Goal: Information Seeking & Learning: Learn about a topic

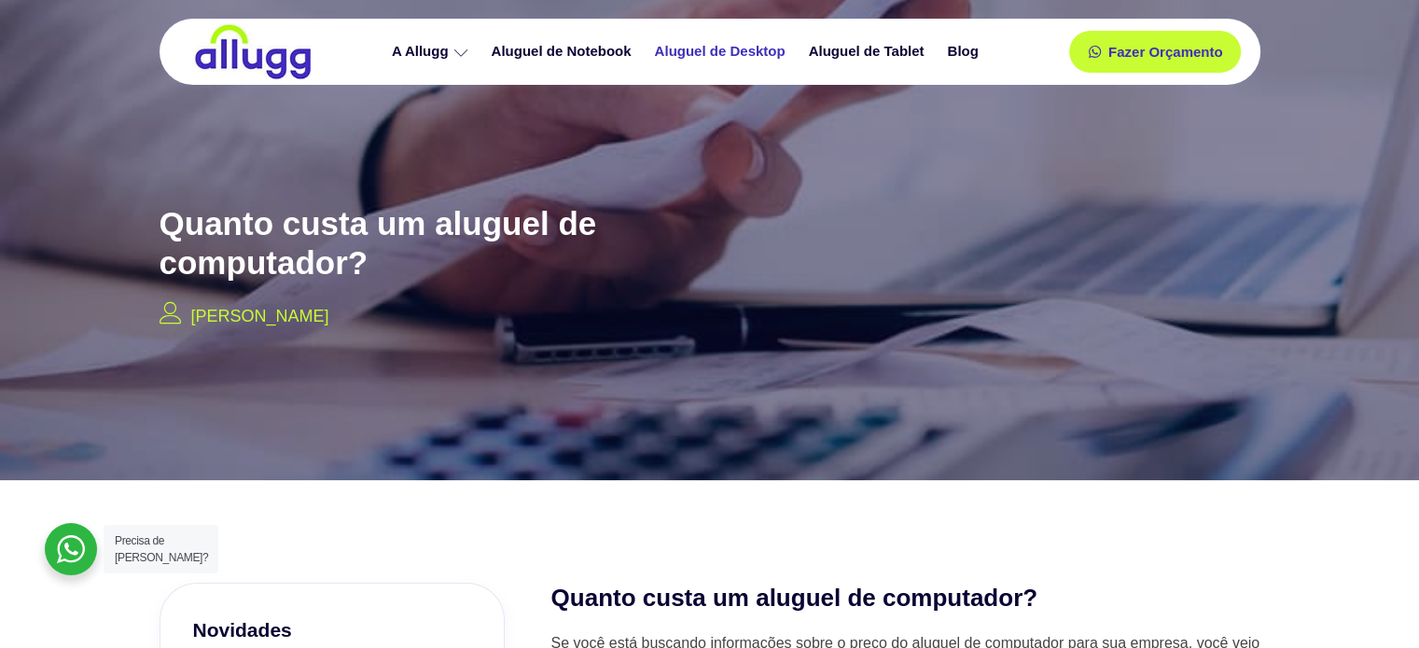
click at [725, 50] on link "Aluguel de Desktop" at bounding box center [722, 51] width 154 height 33
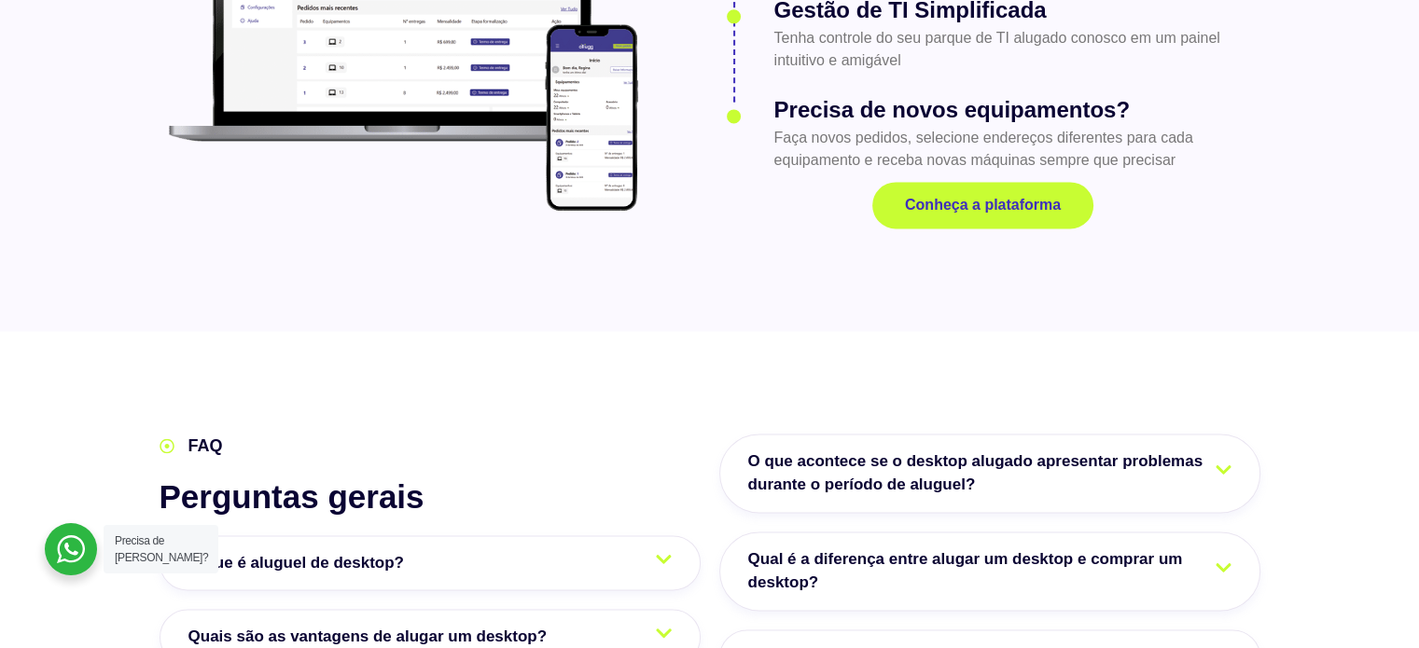
scroll to position [2738, 0]
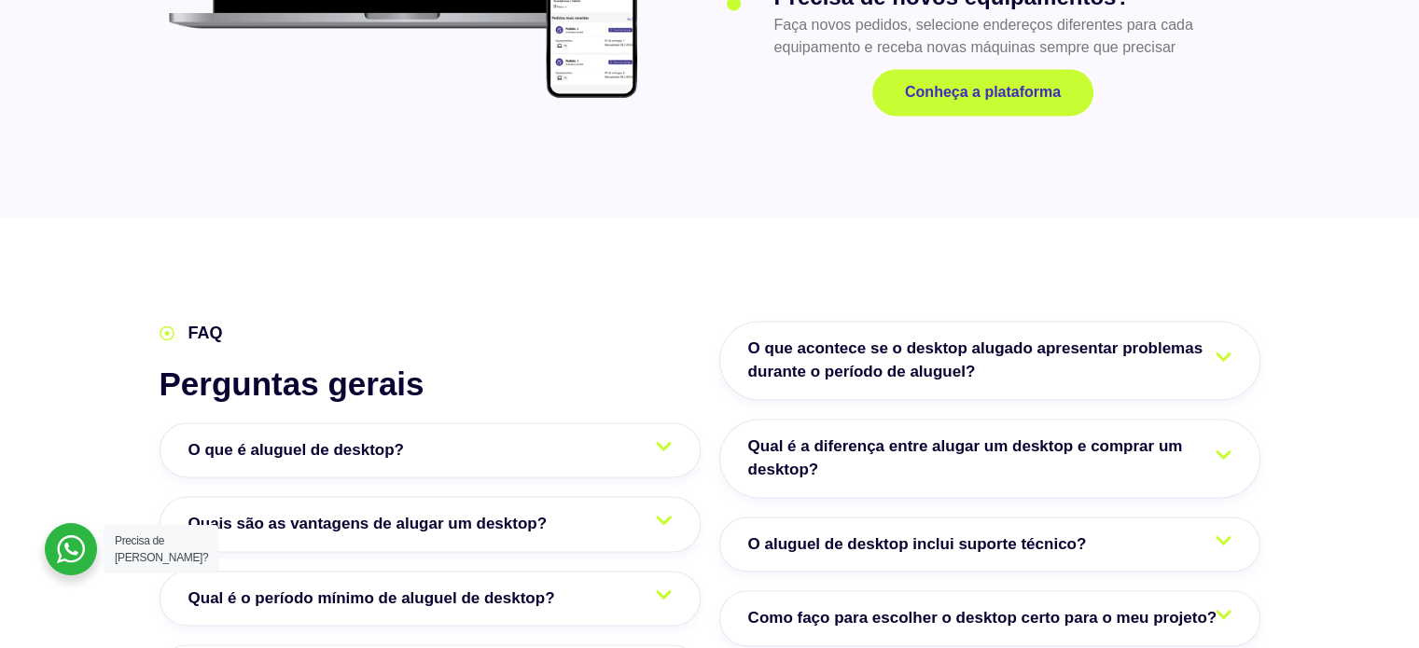
click at [485, 512] on span "Quais são as vantagens de alugar um desktop?" at bounding box center [372, 524] width 368 height 24
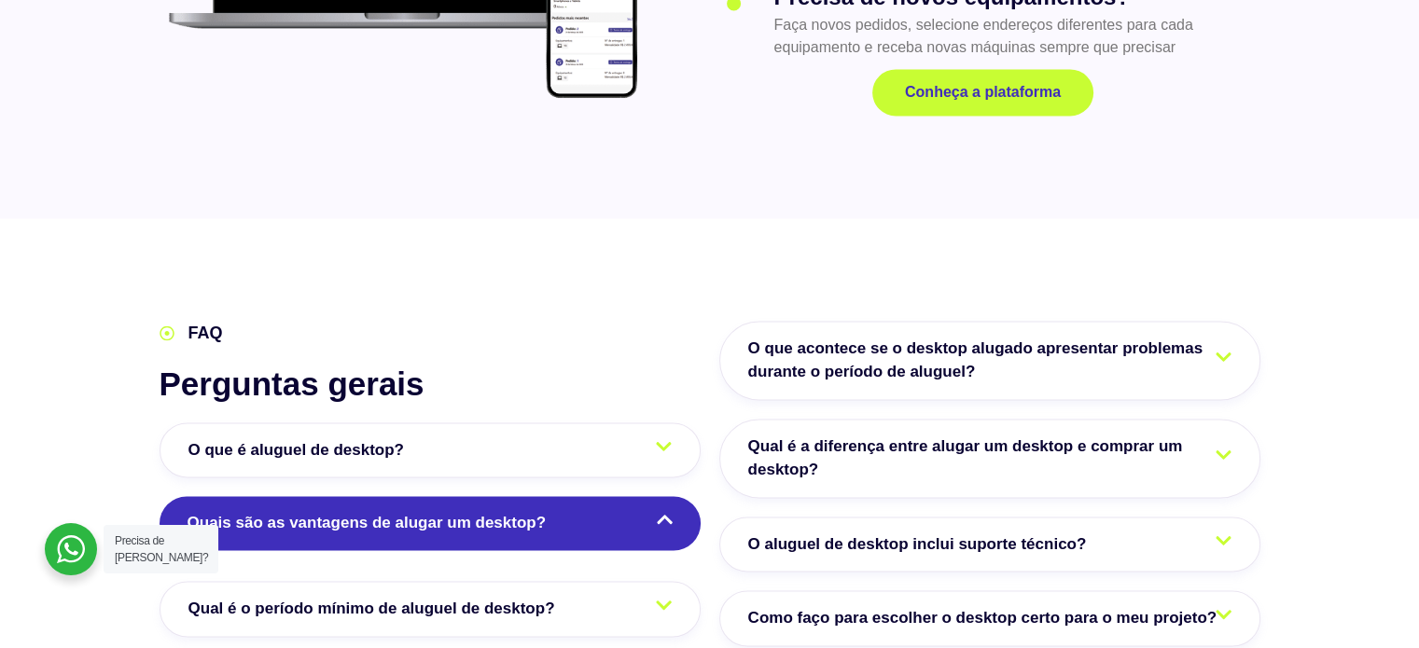
click at [658, 496] on link "Quais são as vantagens de alugar um desktop?" at bounding box center [429, 523] width 541 height 54
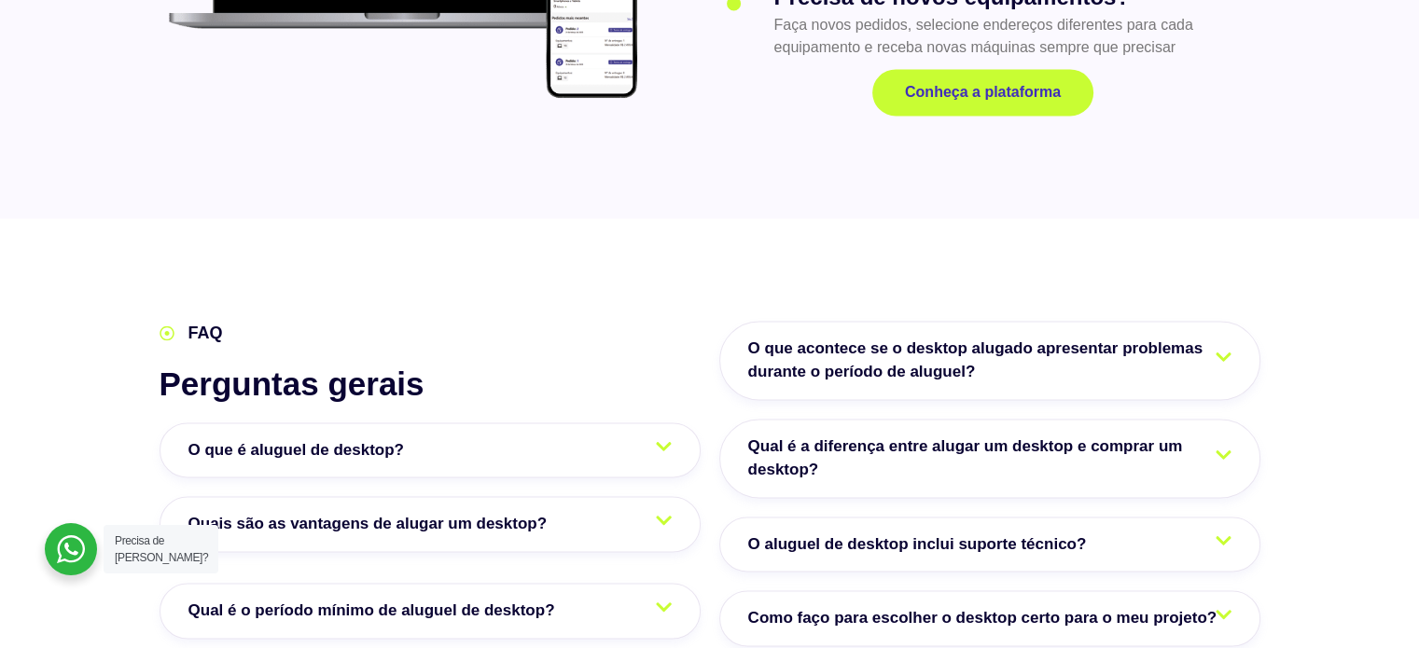
scroll to position [2828, 0]
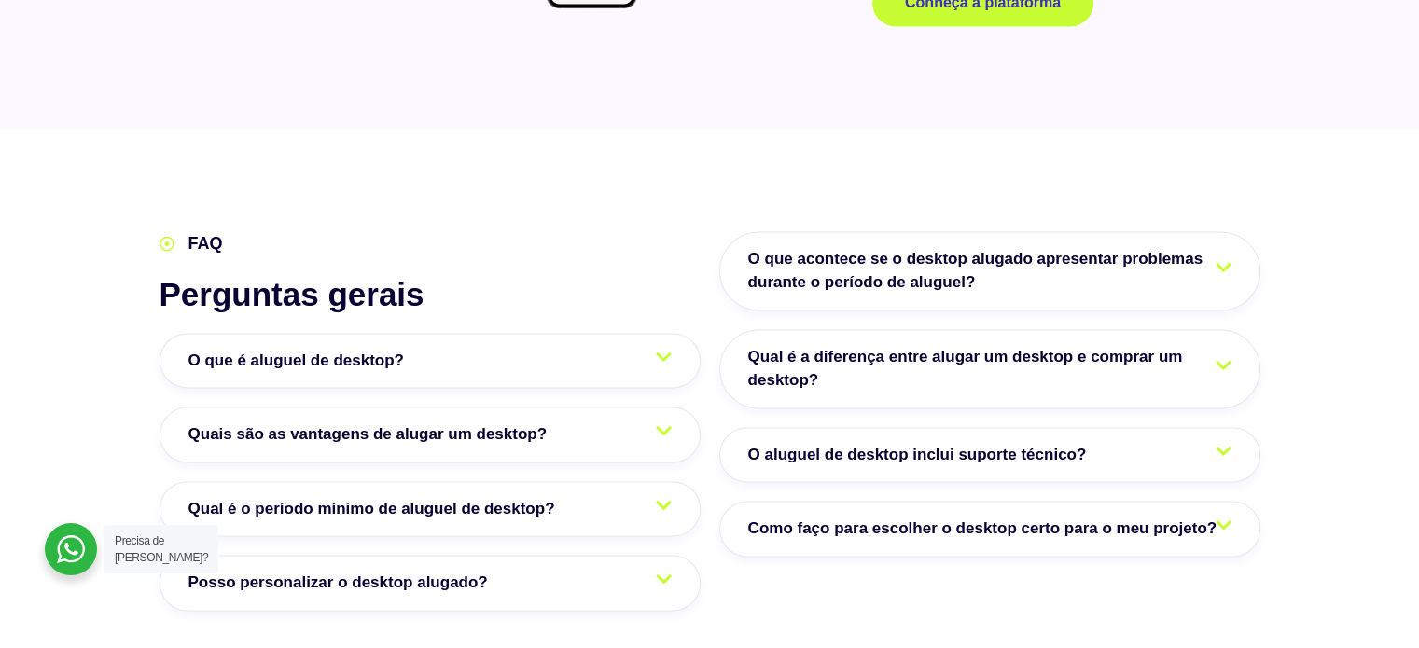
click at [631, 353] on link "O que é aluguel de desktop?" at bounding box center [429, 361] width 541 height 56
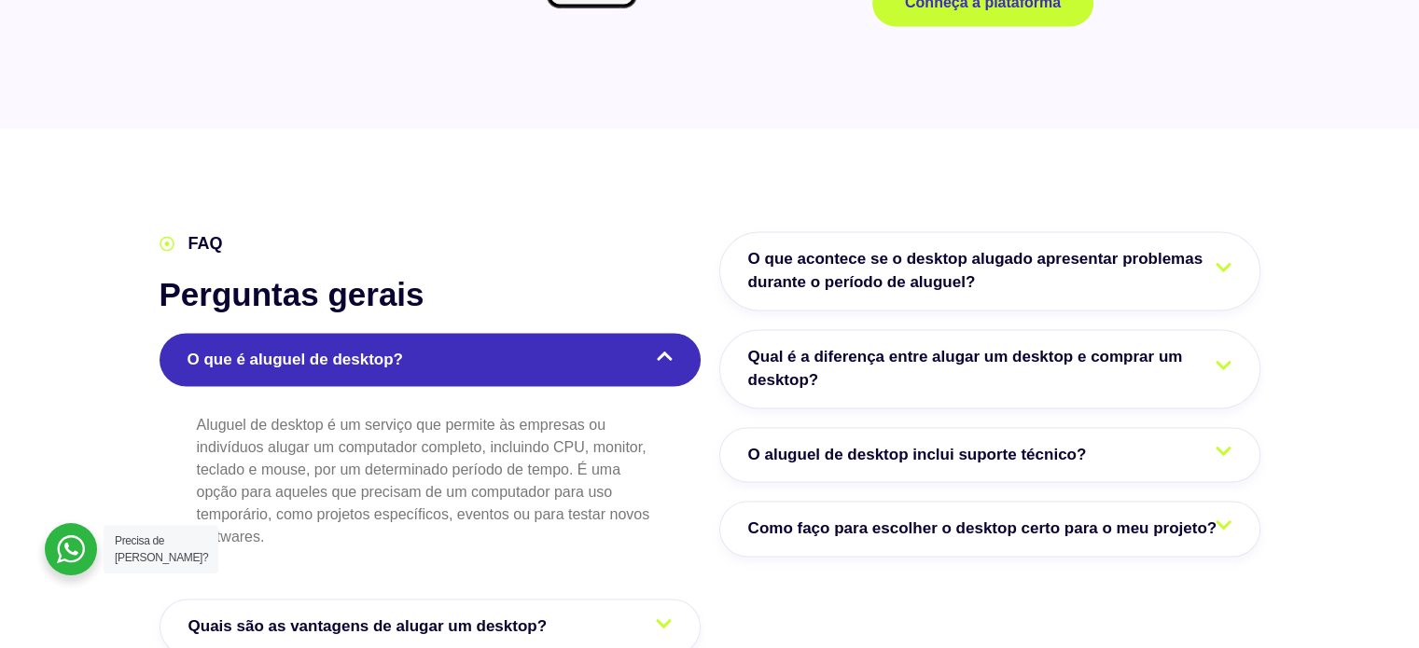
click at [631, 353] on link "O que é aluguel de desktop?" at bounding box center [429, 360] width 541 height 54
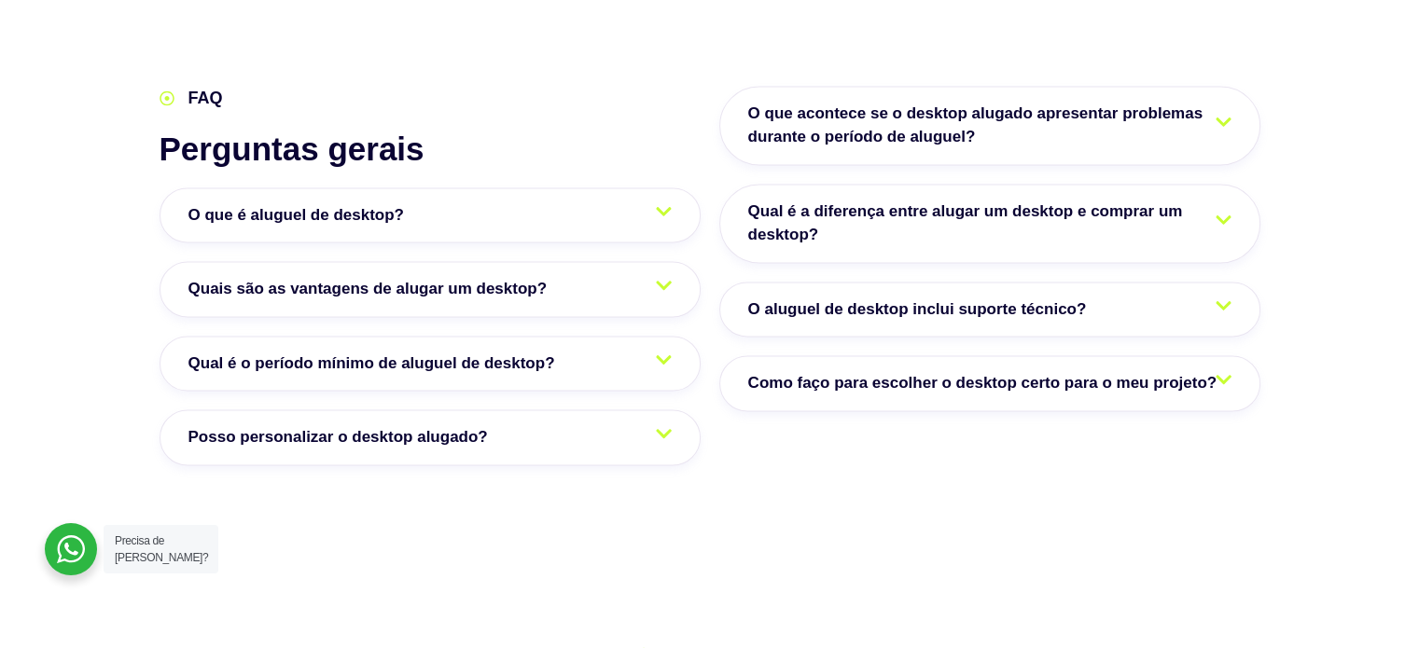
scroll to position [3008, 0]
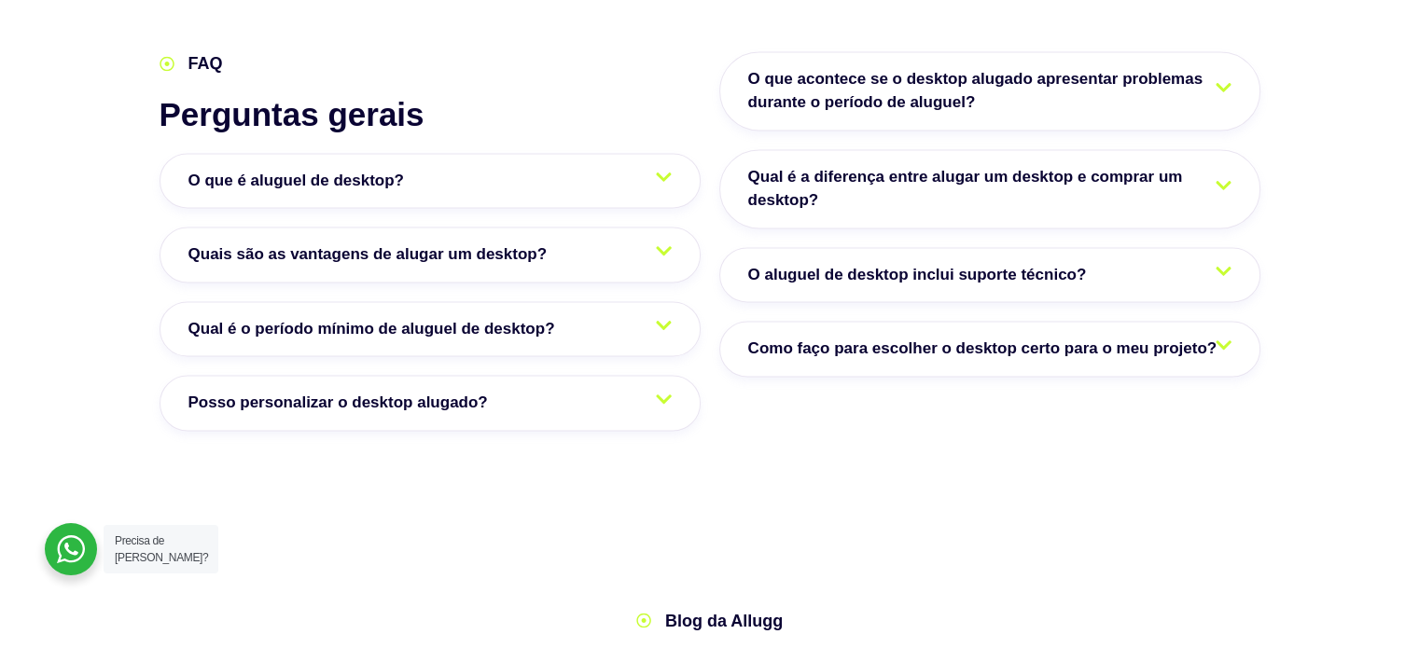
click at [663, 397] on icon at bounding box center [664, 399] width 16 height 9
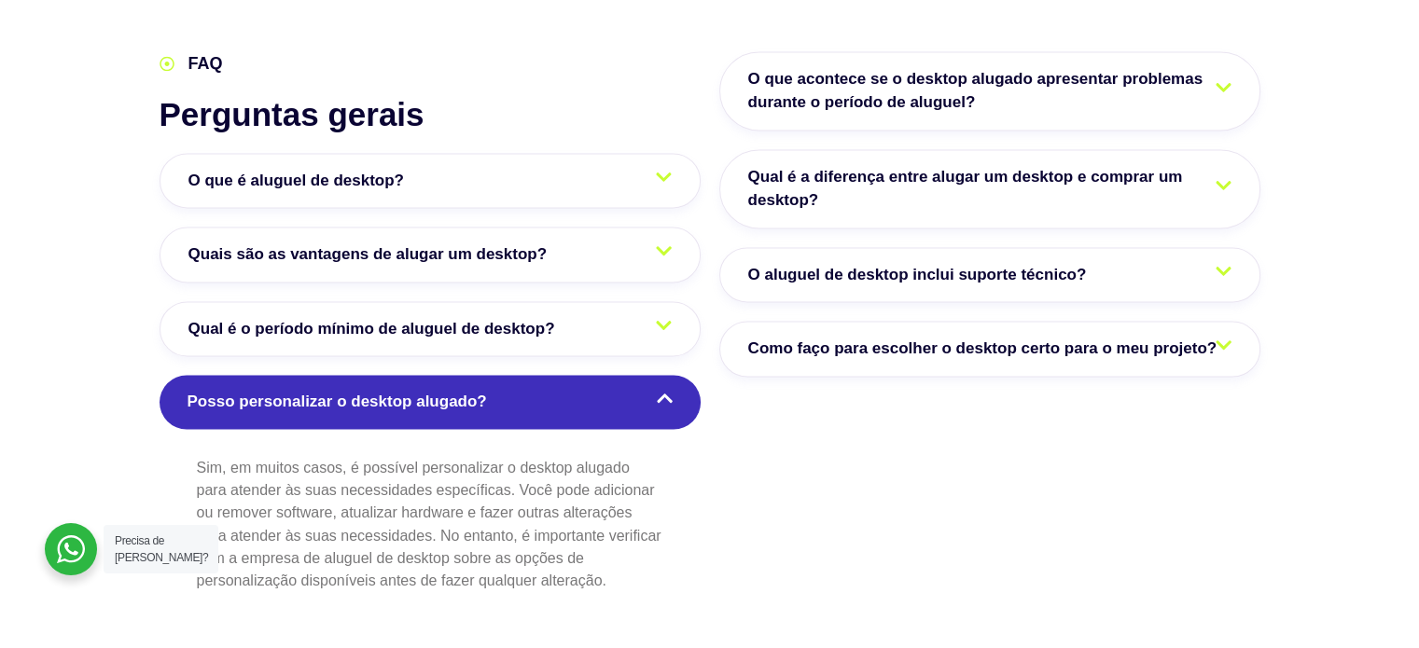
click at [667, 395] on icon at bounding box center [665, 398] width 16 height 9
